Goal: Task Accomplishment & Management: Manage account settings

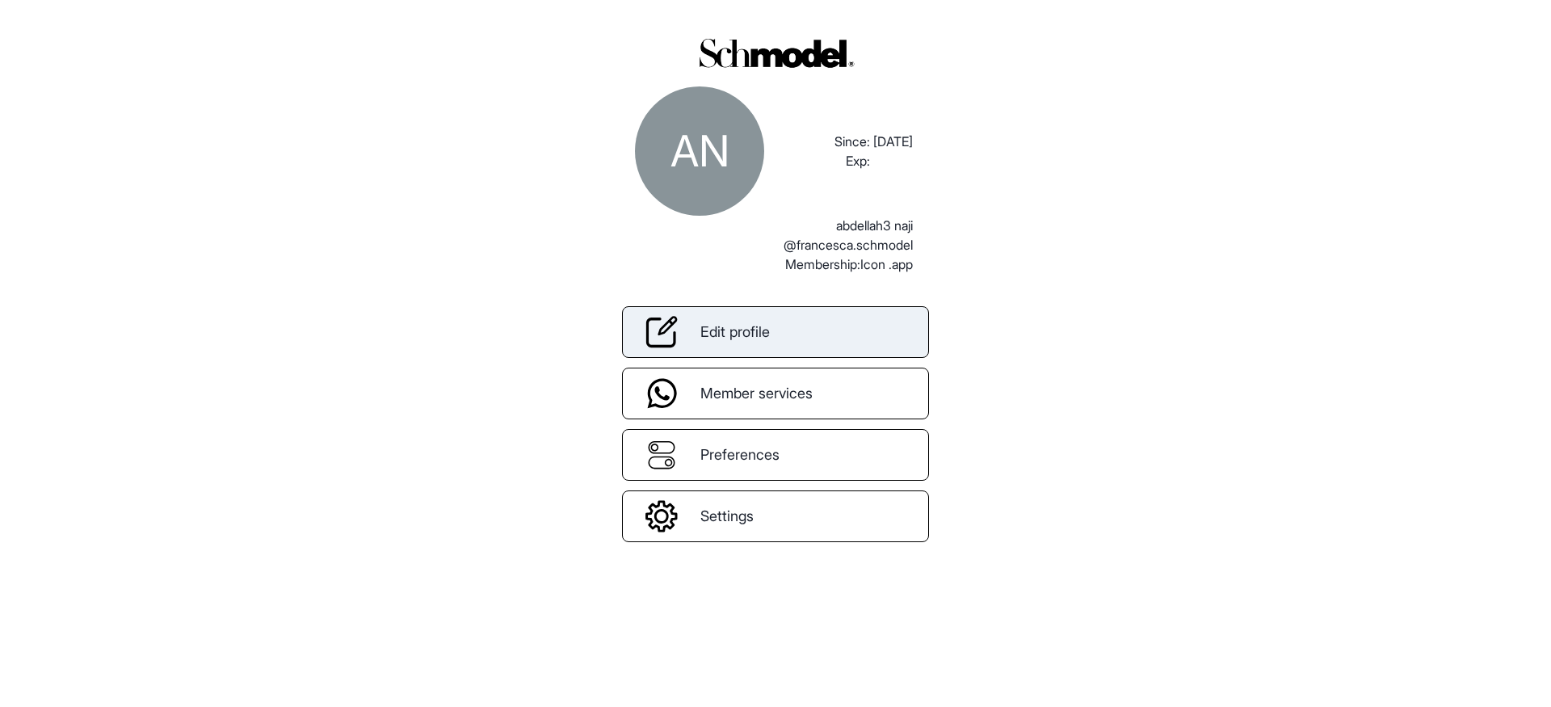
click at [917, 320] on link "Edit profile" at bounding box center [775, 332] width 307 height 52
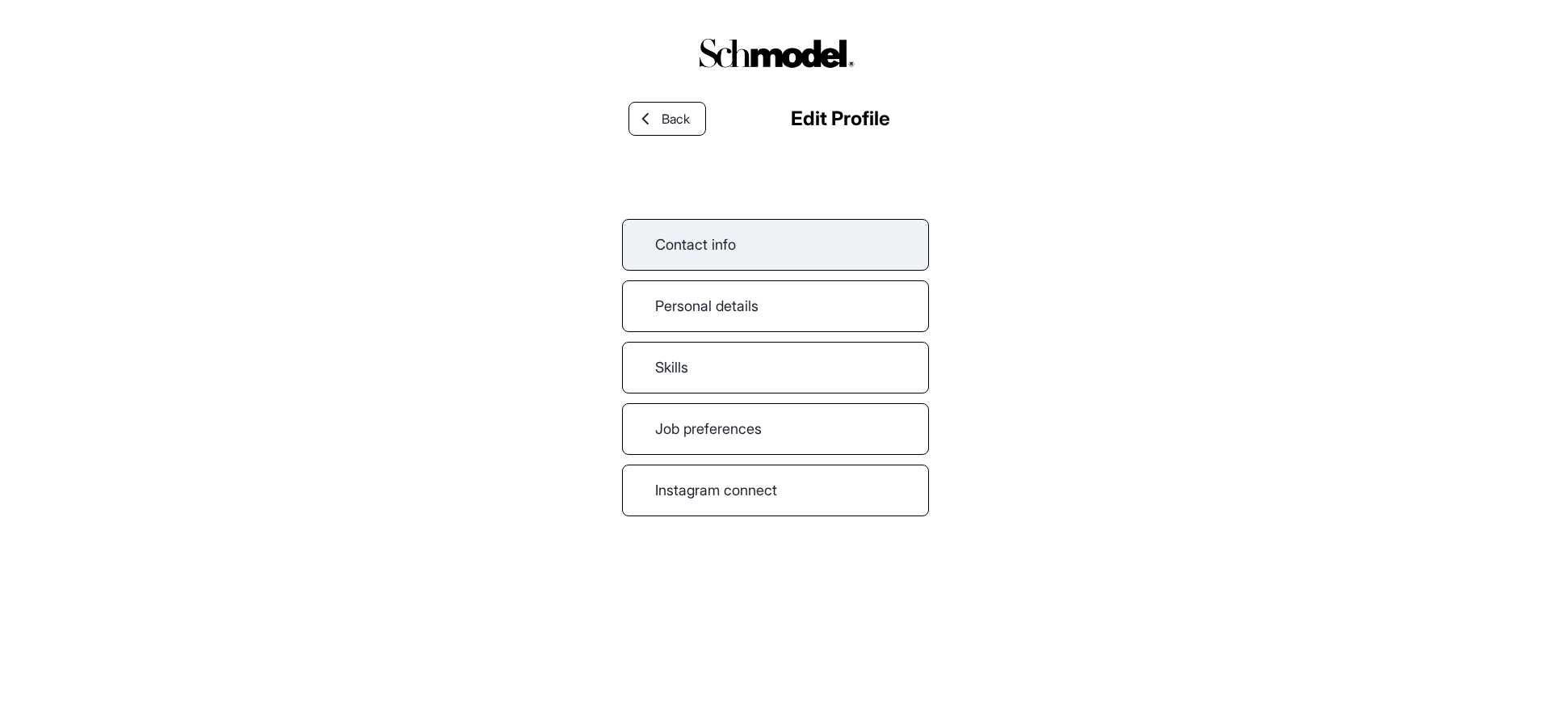
click at [854, 232] on link "Contact info" at bounding box center [775, 245] width 307 height 52
